Goal: Information Seeking & Learning: Learn about a topic

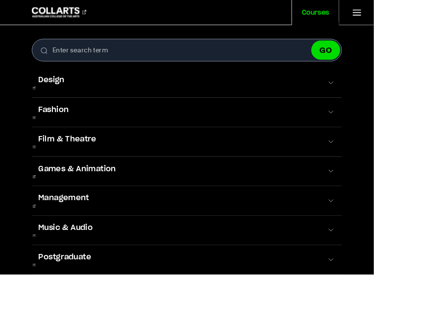
click at [372, 4] on link "Courses" at bounding box center [369, 14] width 56 height 29
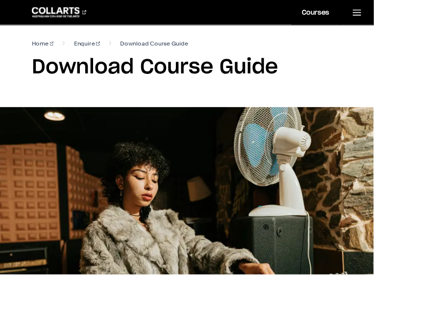
click at [371, 16] on link "Courses" at bounding box center [369, 14] width 56 height 29
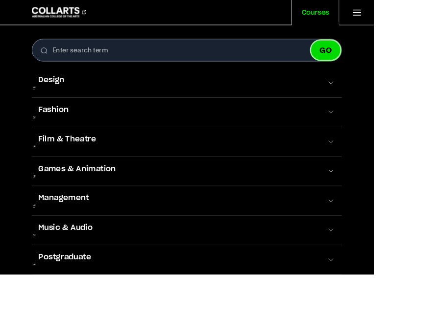
click at [398, 60] on button "GO" at bounding box center [381, 59] width 34 height 23
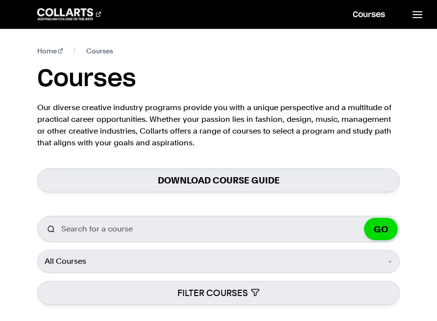
click at [24, 9] on div "Courses Collarts Online Study 100% online About Us History & Values Strategic P…" at bounding box center [218, 14] width 437 height 12
